Goal: Transaction & Acquisition: Purchase product/service

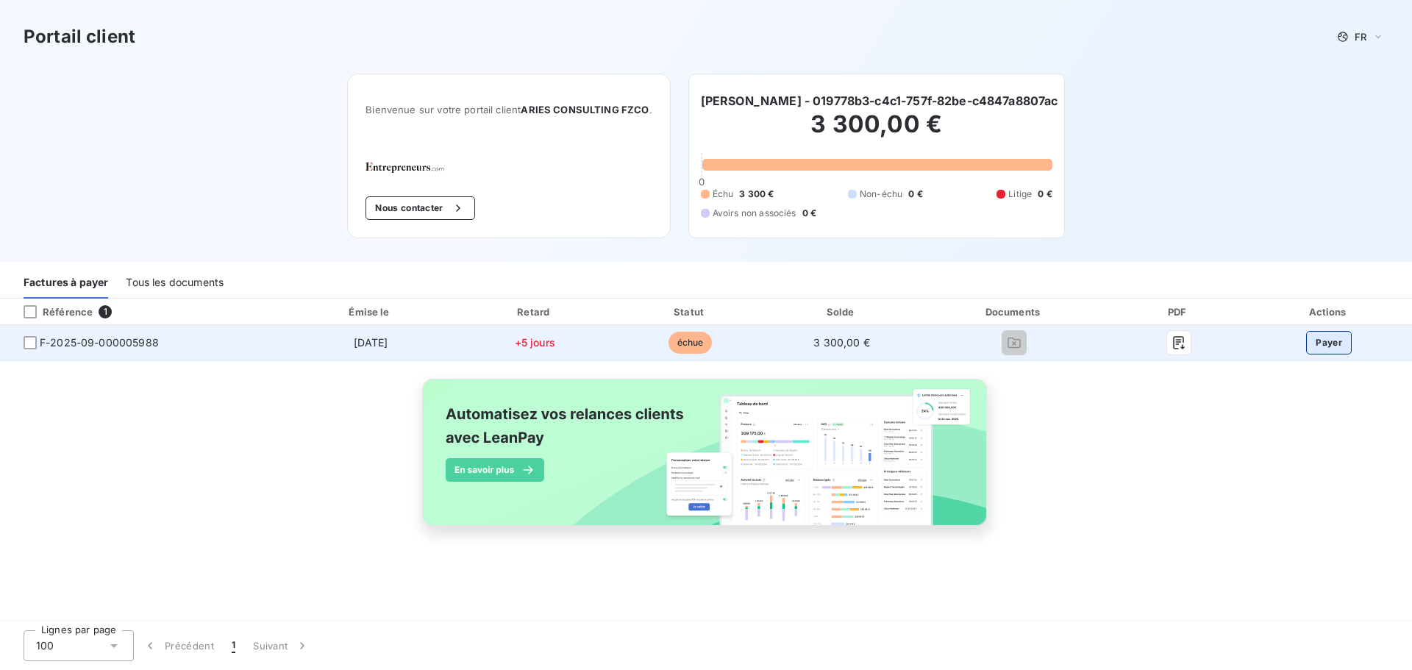
click at [1336, 341] on button "Payer" at bounding box center [1329, 343] width 46 height 24
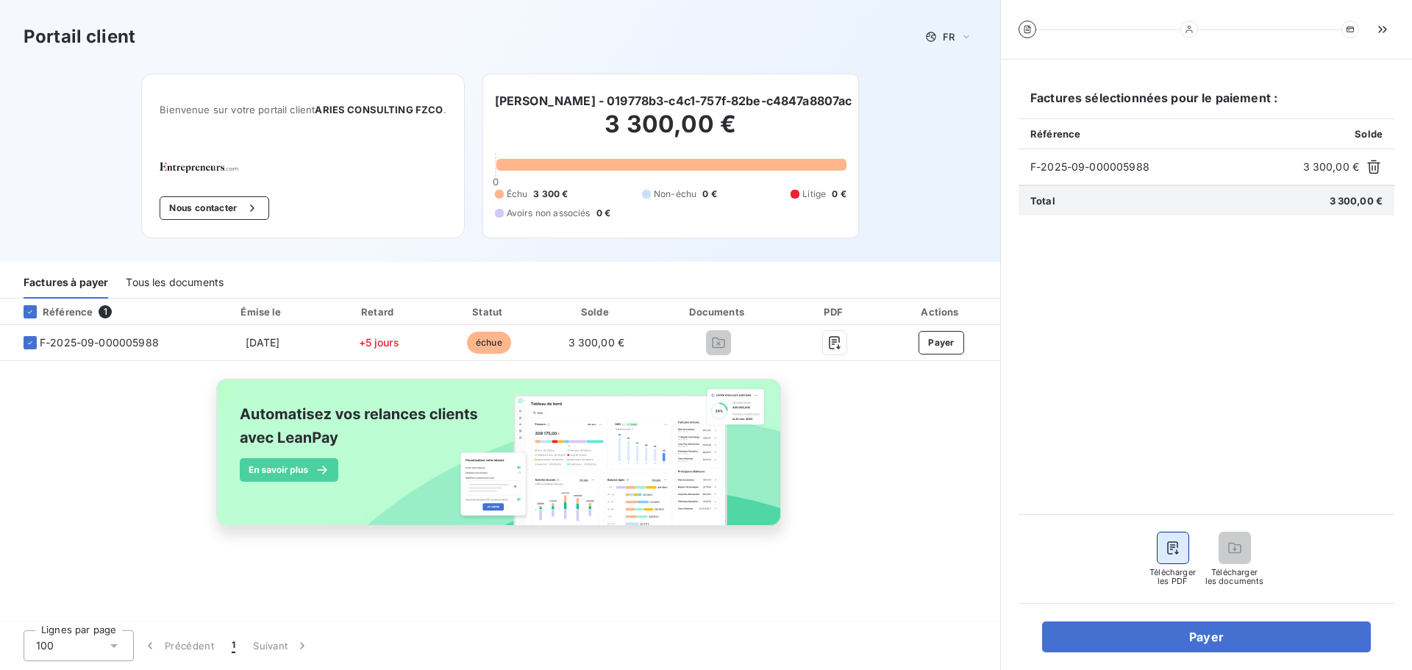
click at [1174, 551] on icon "button" at bounding box center [1173, 547] width 15 height 15
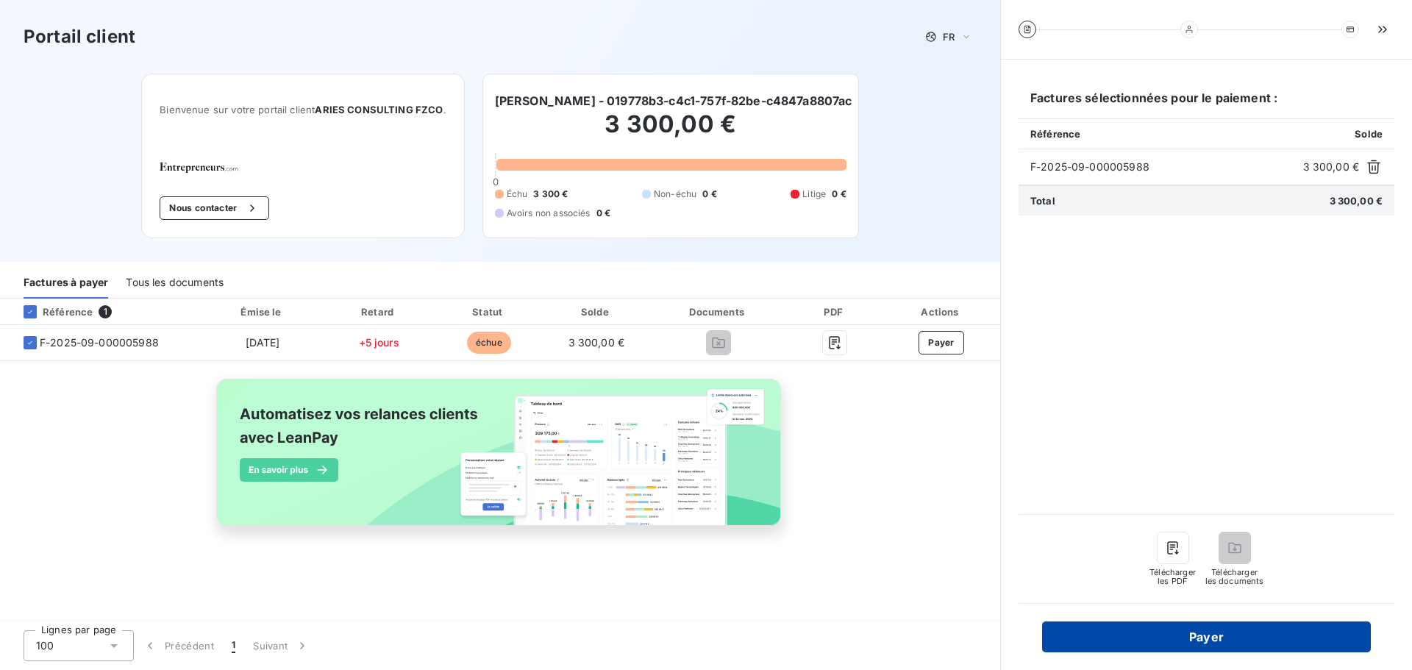
click at [1204, 633] on button "Payer" at bounding box center [1206, 636] width 329 height 31
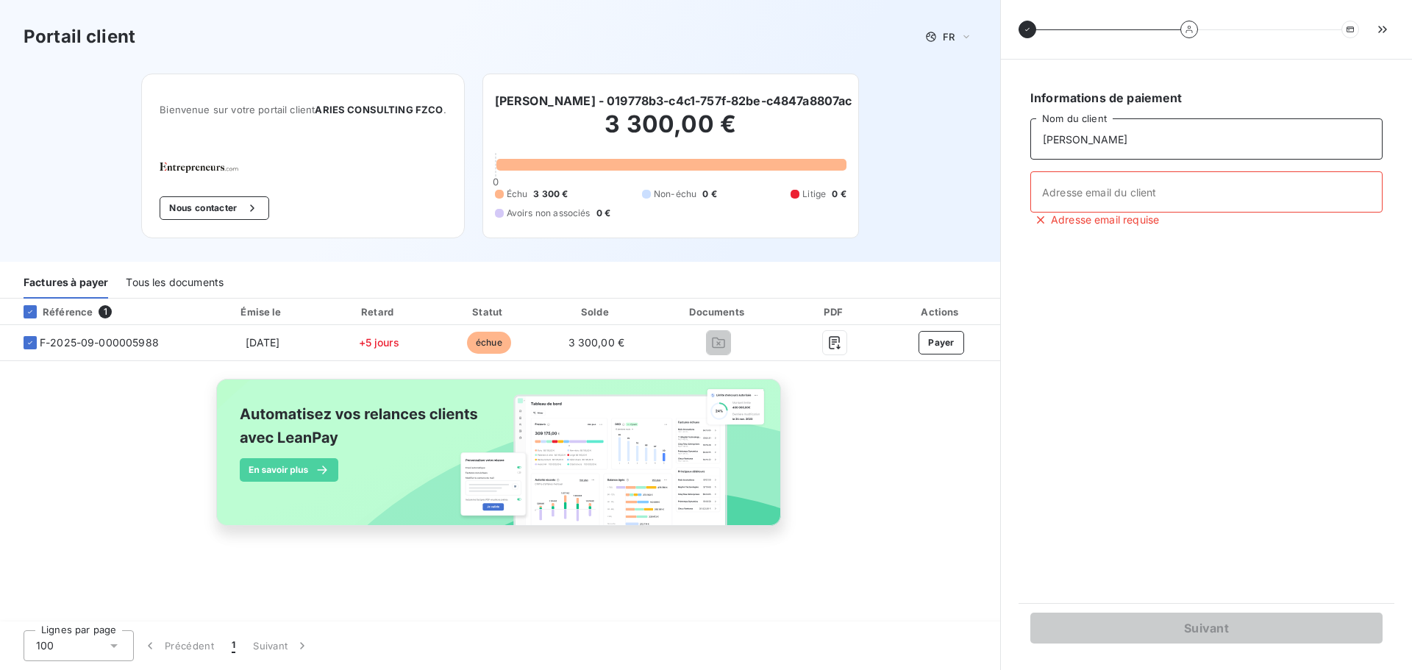
click at [1135, 139] on input "César Narváez" at bounding box center [1206, 138] width 352 height 41
click at [1118, 201] on input "Adresse email du client" at bounding box center [1206, 191] width 352 height 41
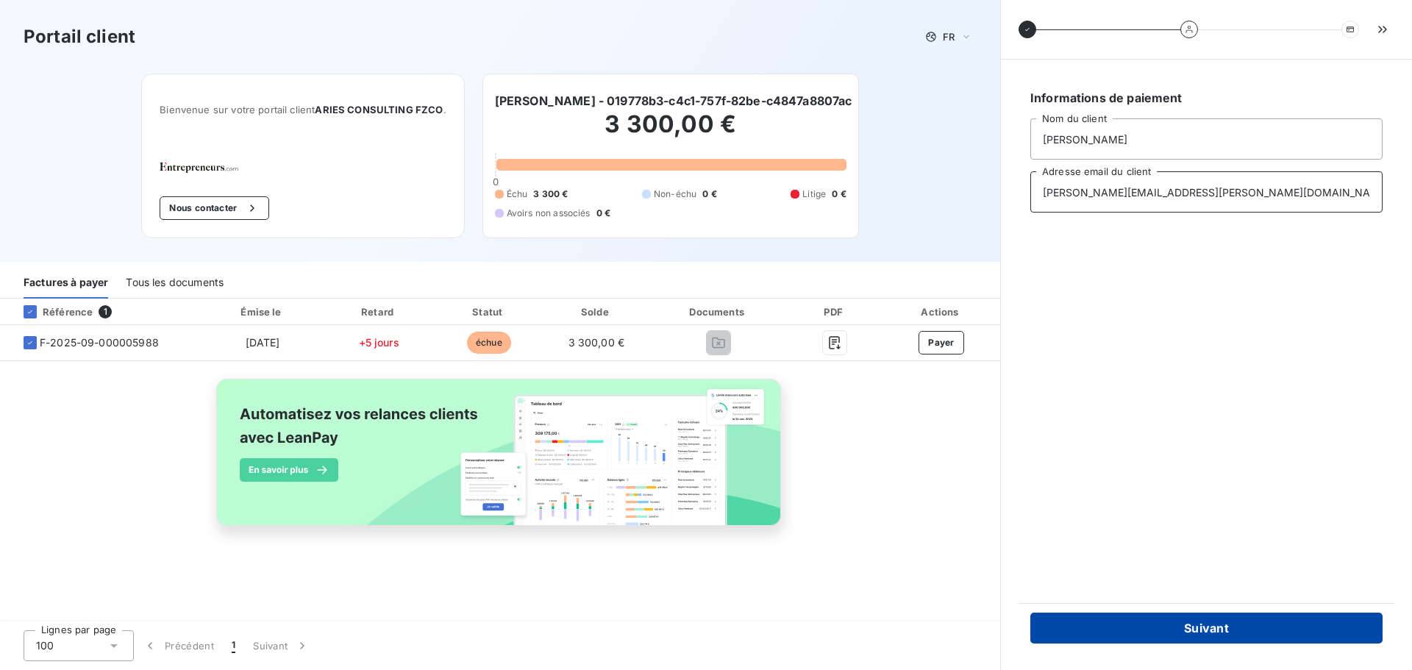
type input "cesar.narvaez@nxo-e.com"
click at [1238, 620] on button "Suivant" at bounding box center [1206, 628] width 352 height 31
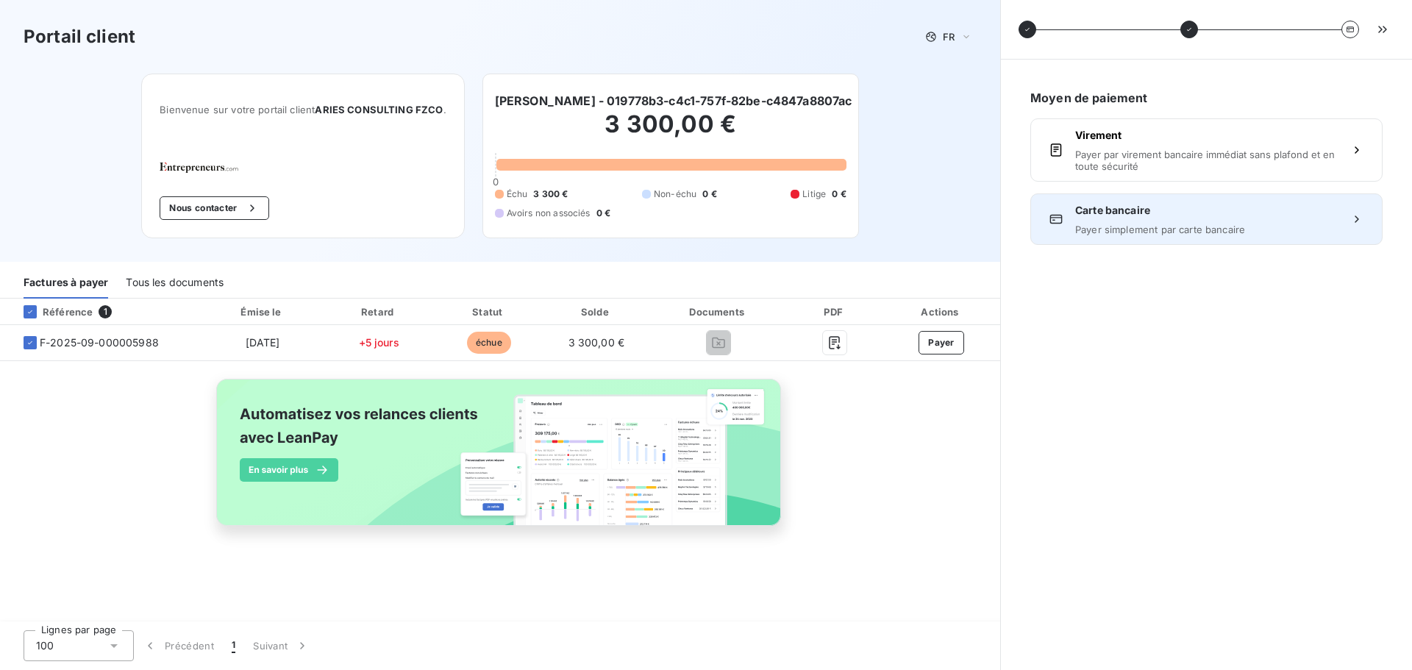
click at [1153, 215] on span "Carte bancaire" at bounding box center [1206, 210] width 263 height 15
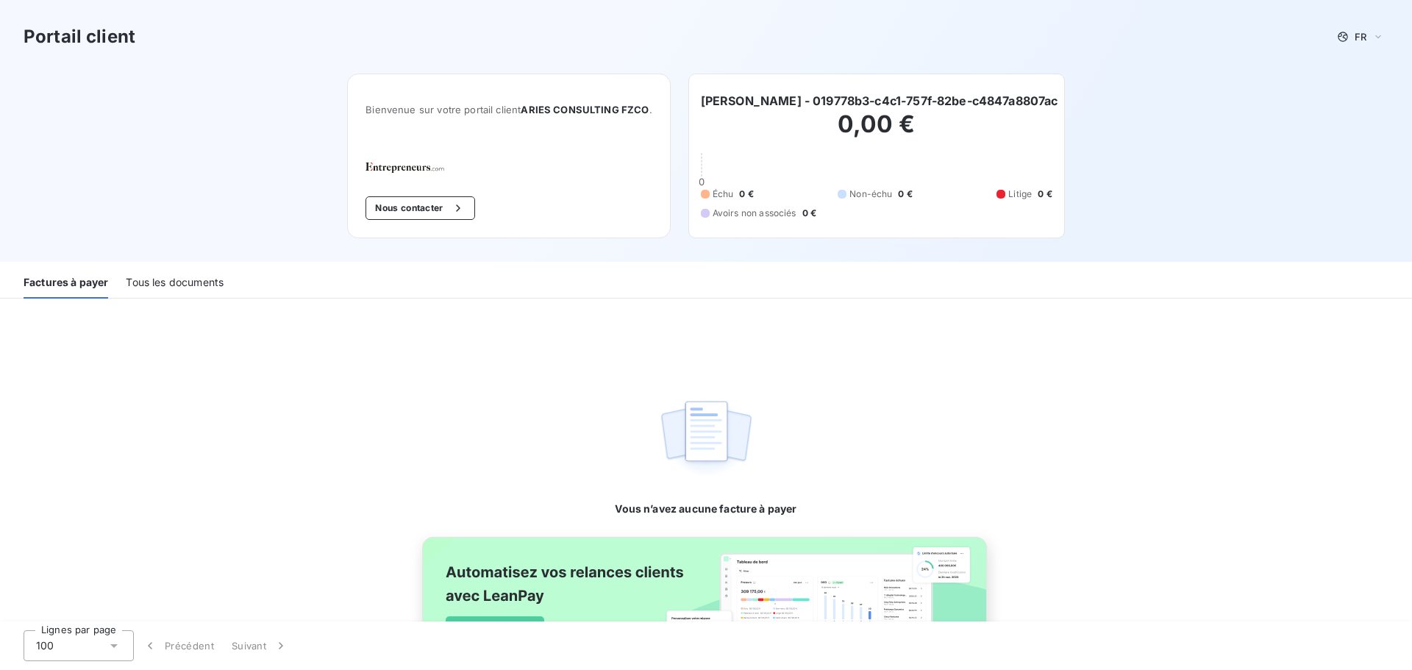
click at [179, 288] on div "Tous les documents" at bounding box center [175, 283] width 98 height 31
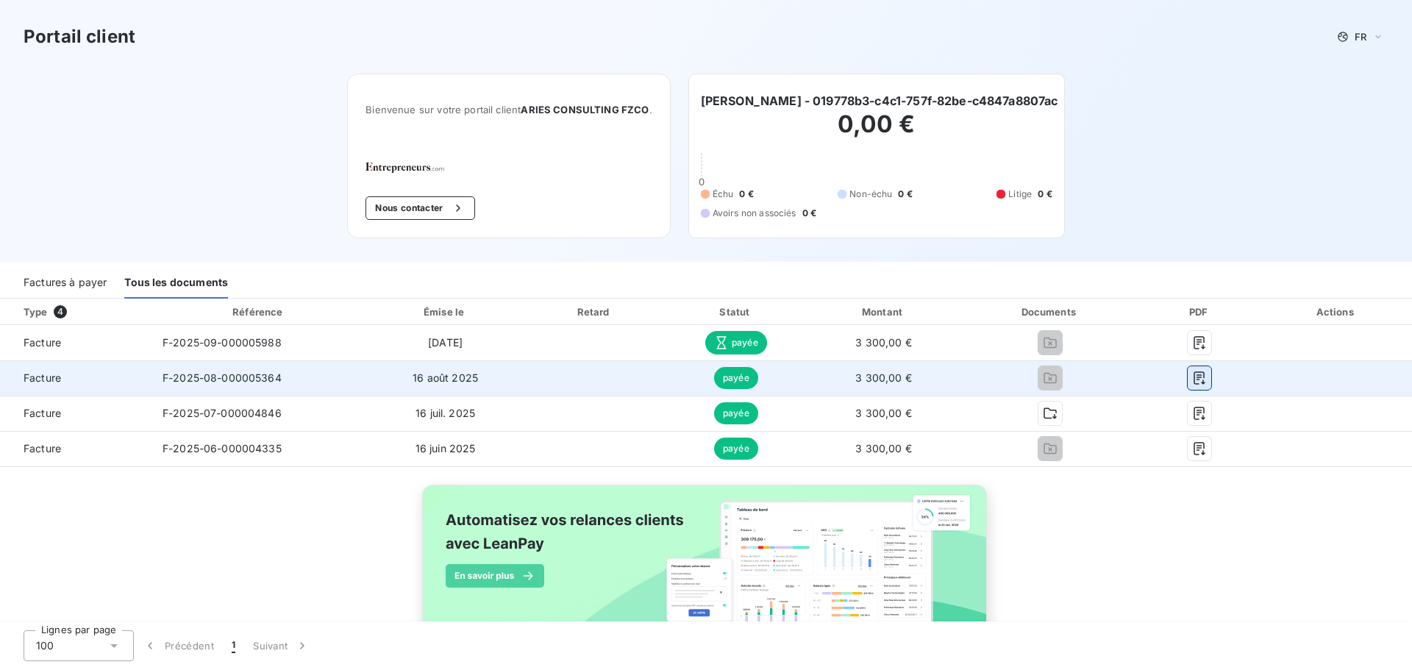
click at [1194, 375] on icon "button" at bounding box center [1199, 377] width 11 height 13
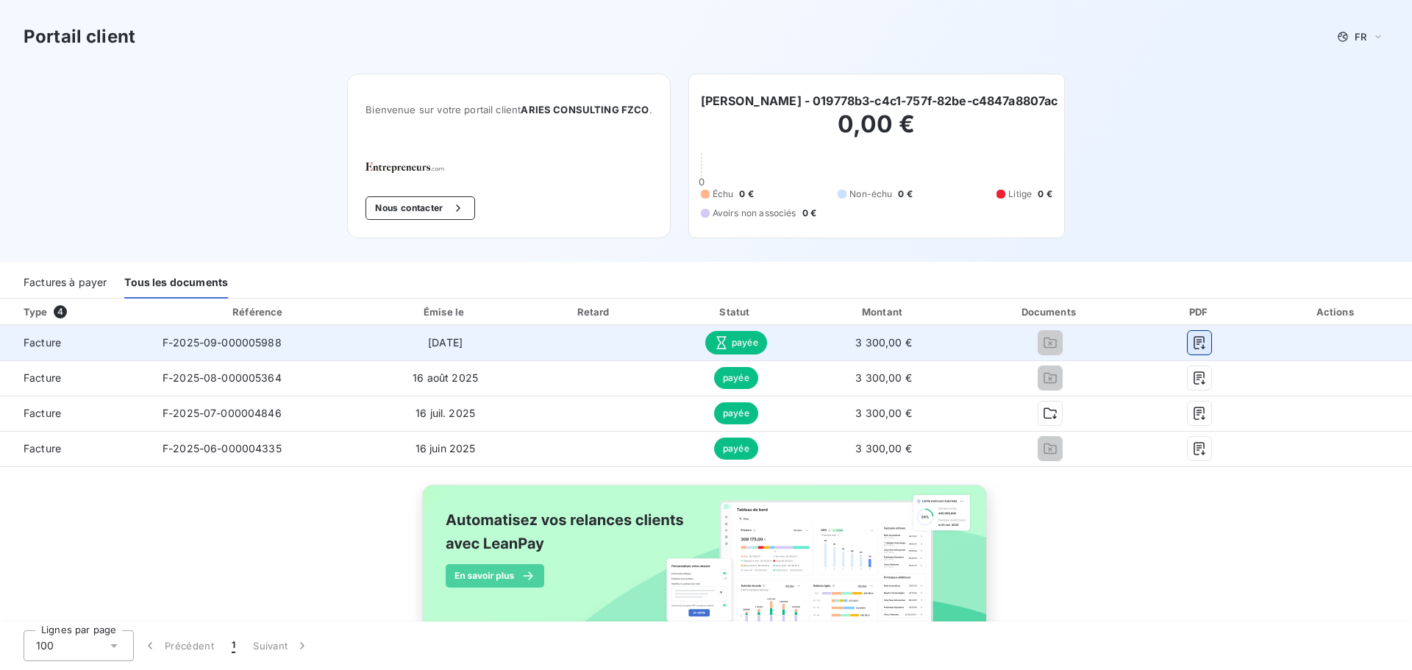
click at [1192, 345] on icon "button" at bounding box center [1199, 342] width 15 height 15
